Goal: Ask a question

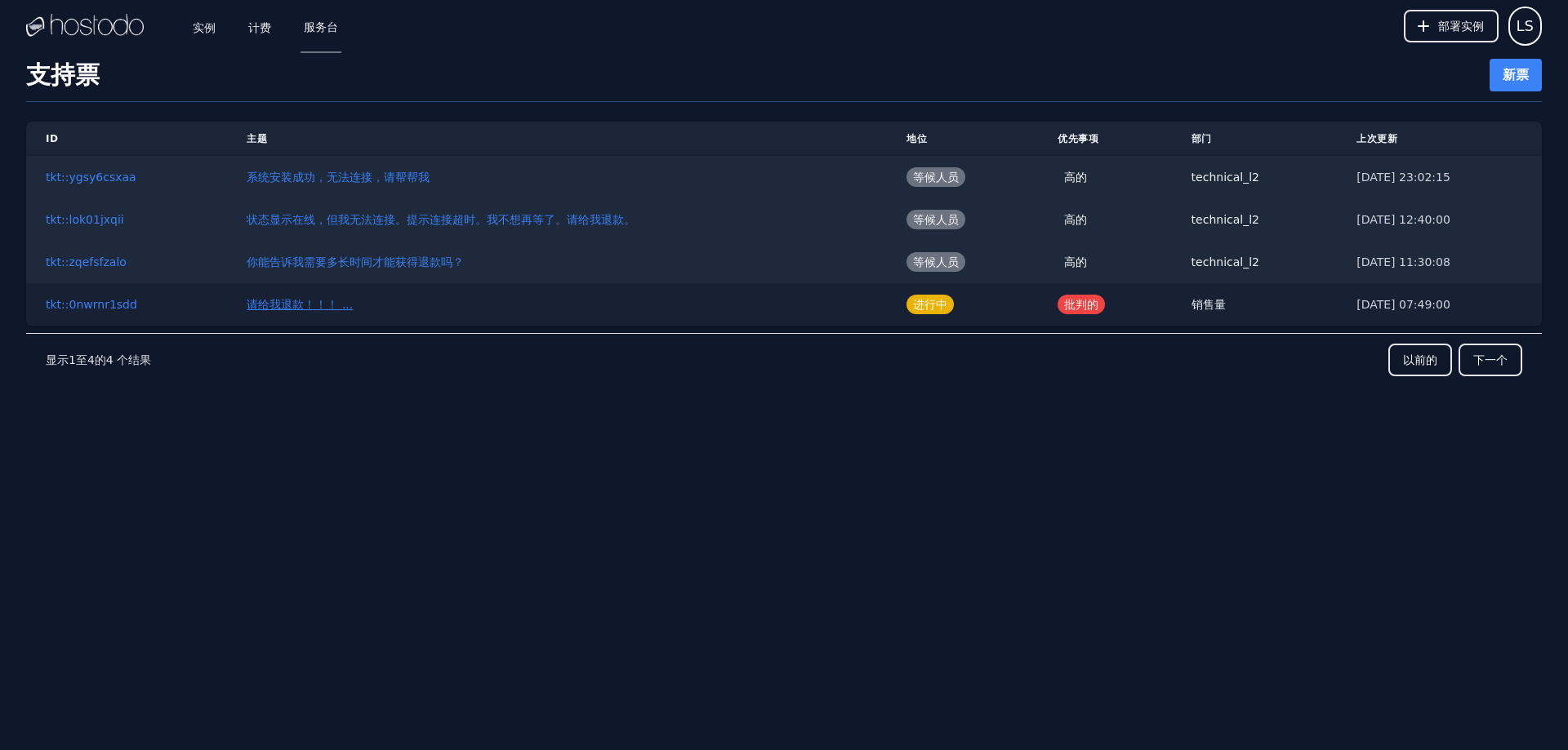
click at [287, 308] on font "请给我退款！！！ ..." at bounding box center [300, 304] width 106 height 13
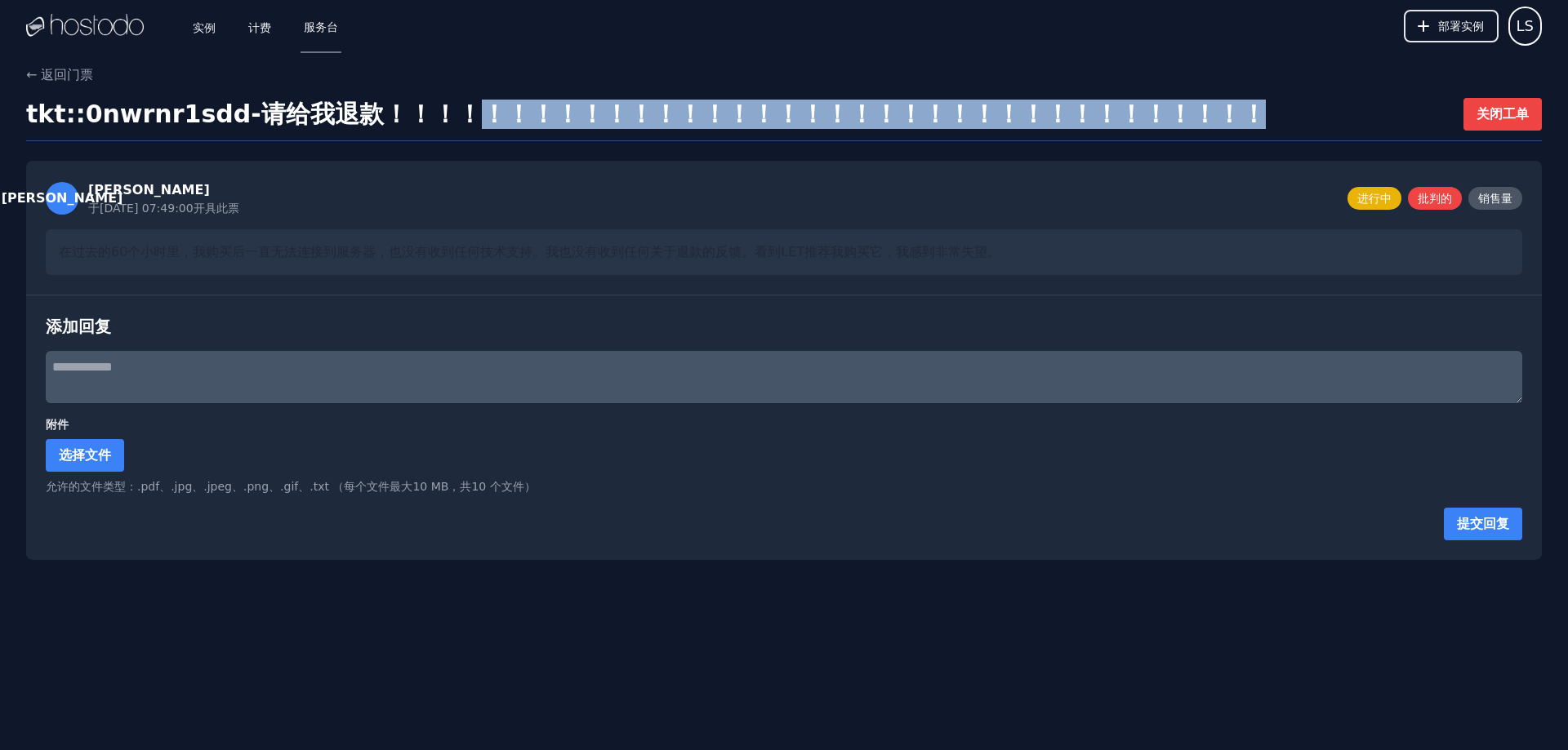
drag, startPoint x: 887, startPoint y: 104, endPoint x: 1238, endPoint y: 110, distance: 351.1
click at [1238, 110] on font "请给我退款！！！！！！！！！！！！！！！！！！！！！！！！！！！！！！！！！！！！" at bounding box center [763, 114] width 1005 height 28
click at [849, 105] on font "请给我退款！！！！！！！！！！！！！！！！！！！！！！！！！！！！！！！！！！！！" at bounding box center [763, 114] width 1005 height 28
